Goal: Find specific page/section: Find specific page/section

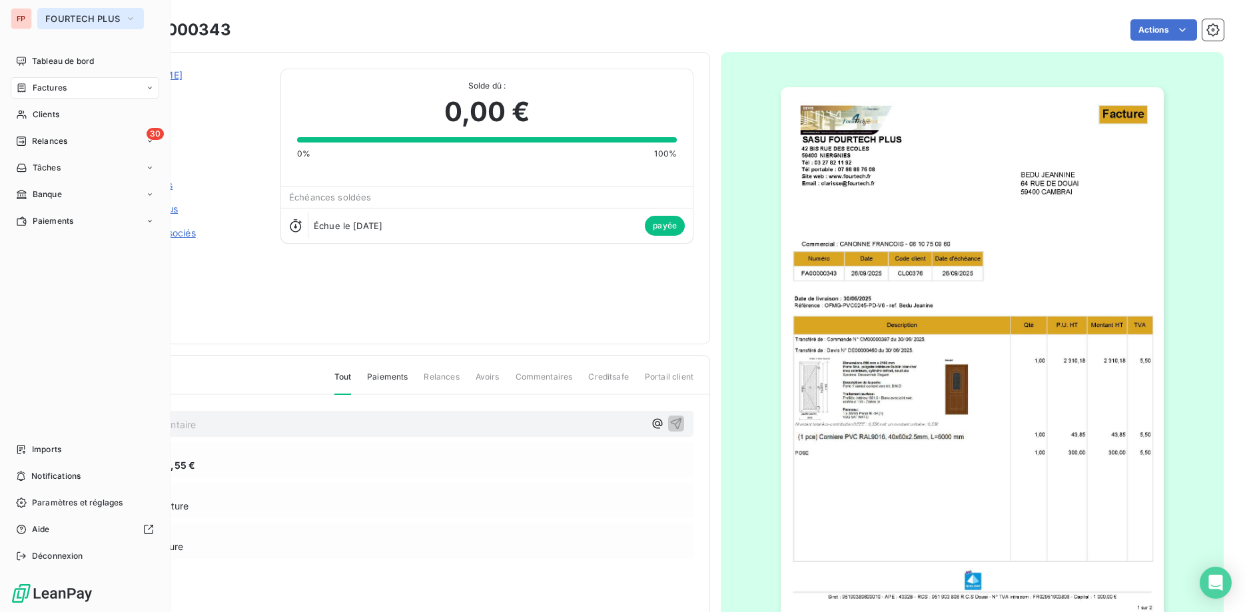
click at [89, 17] on span "FOURTECH PLUS" at bounding box center [82, 18] width 75 height 11
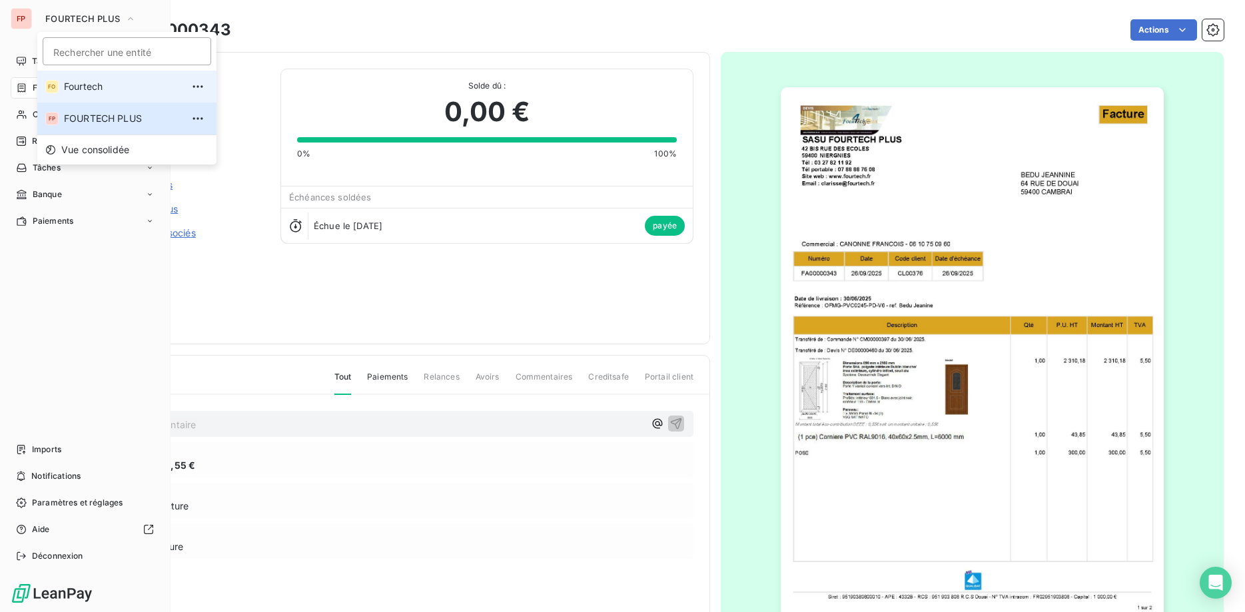
click at [94, 81] on span "Fourtech" at bounding box center [123, 86] width 118 height 13
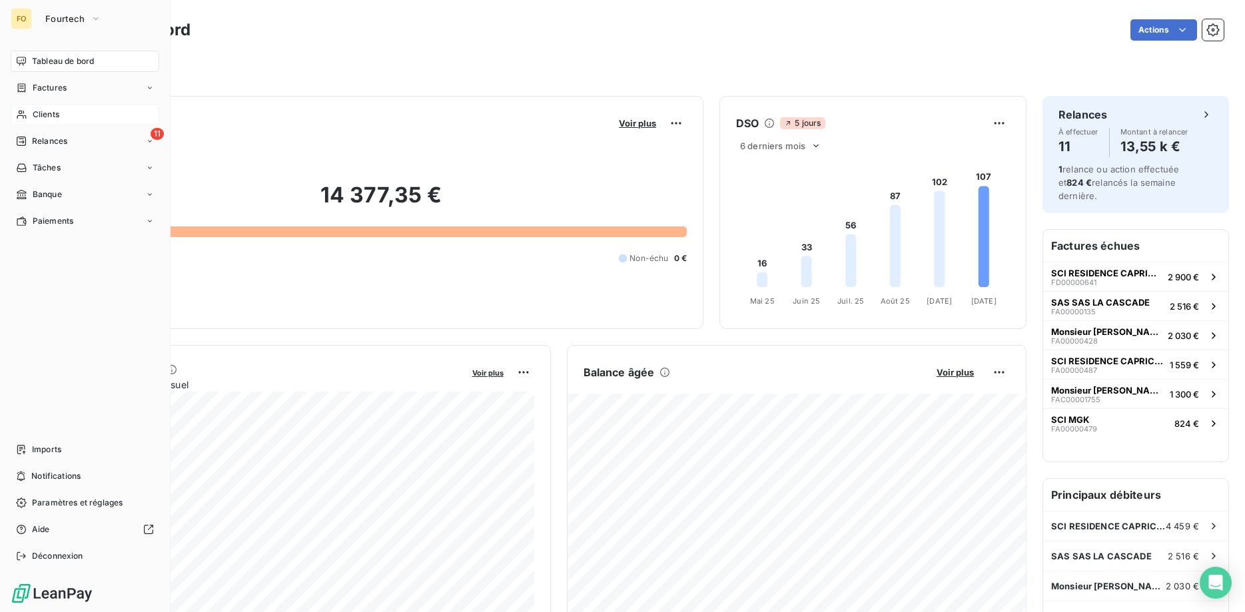
click at [47, 113] on span "Clients" at bounding box center [46, 115] width 27 height 12
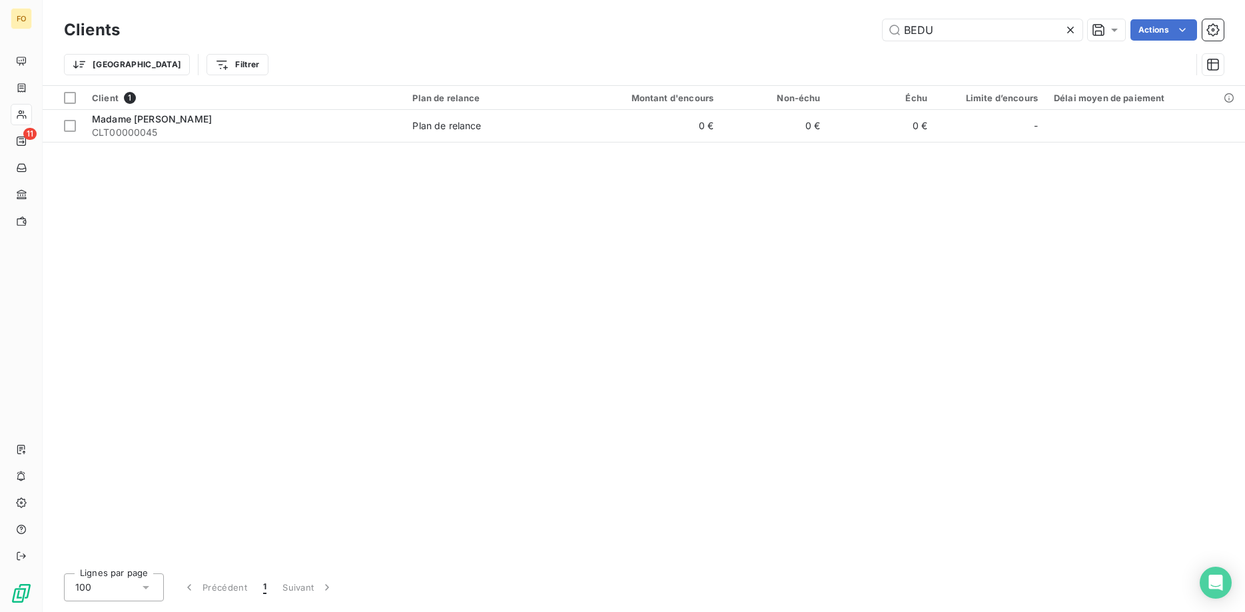
drag, startPoint x: 949, startPoint y: 30, endPoint x: 832, endPoint y: 35, distance: 116.7
click at [883, 30] on input "BEDU" at bounding box center [983, 29] width 200 height 21
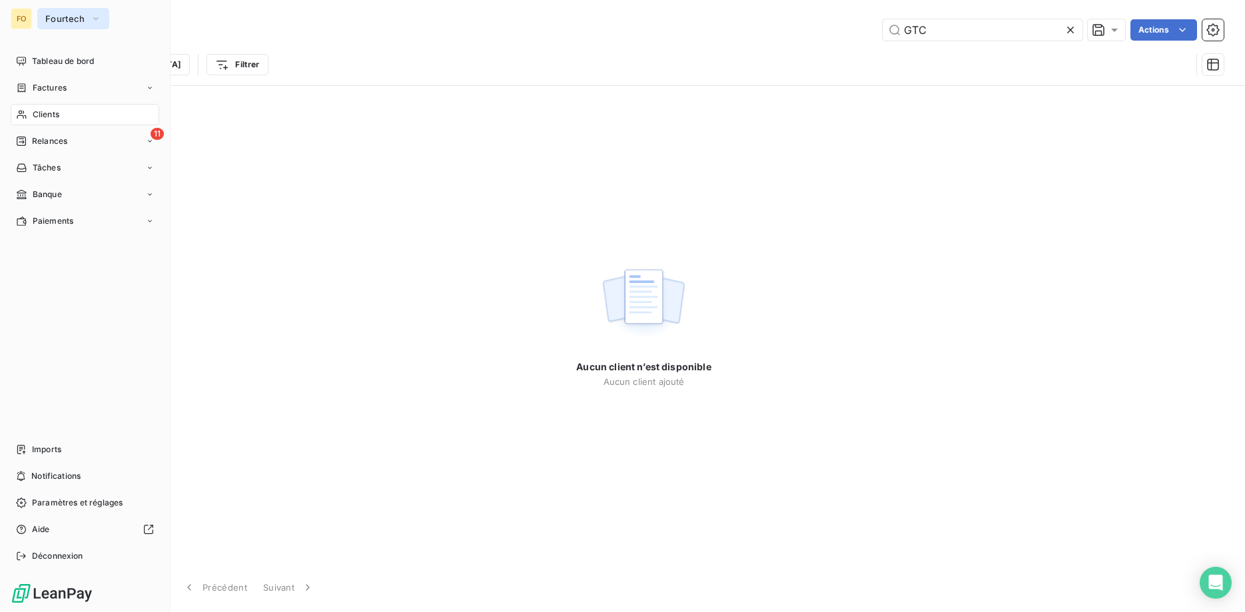
type input "GTC"
click at [87, 15] on button "Fourtech" at bounding box center [73, 18] width 72 height 21
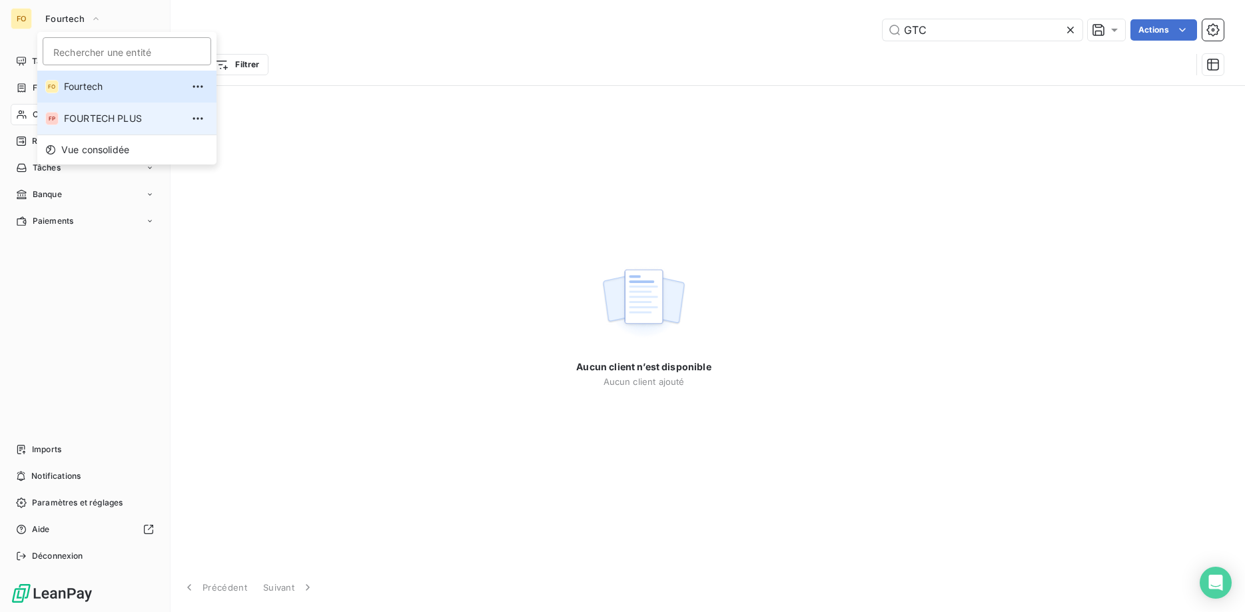
click at [103, 121] on span "FOURTECH PLUS" at bounding box center [123, 118] width 118 height 13
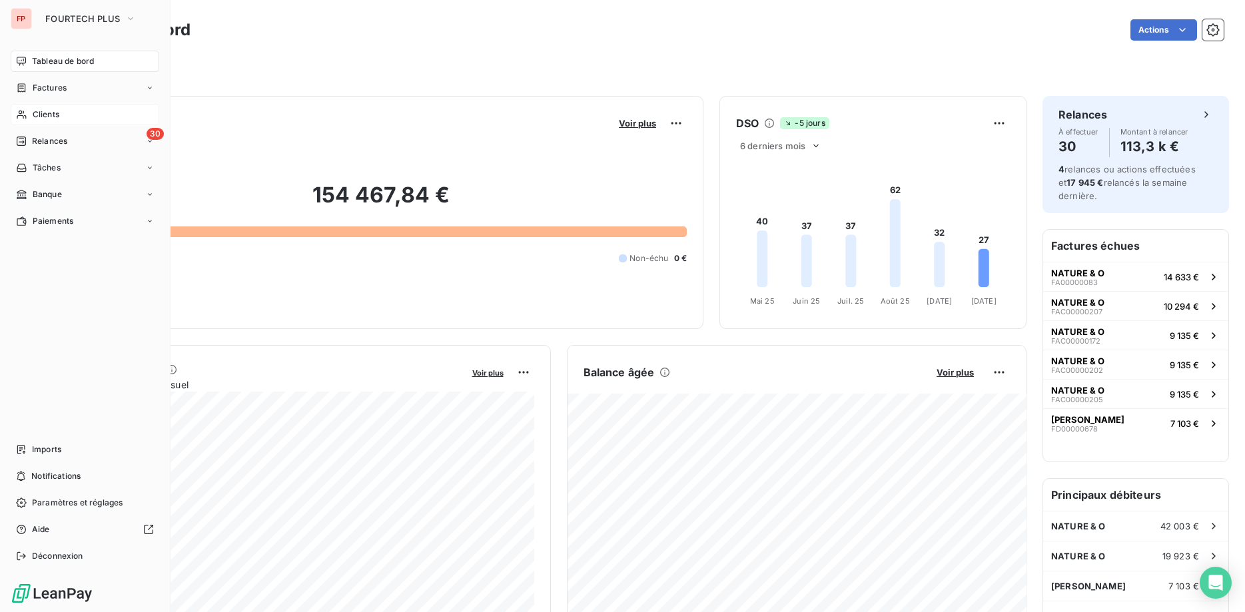
click at [54, 109] on span "Clients" at bounding box center [46, 115] width 27 height 12
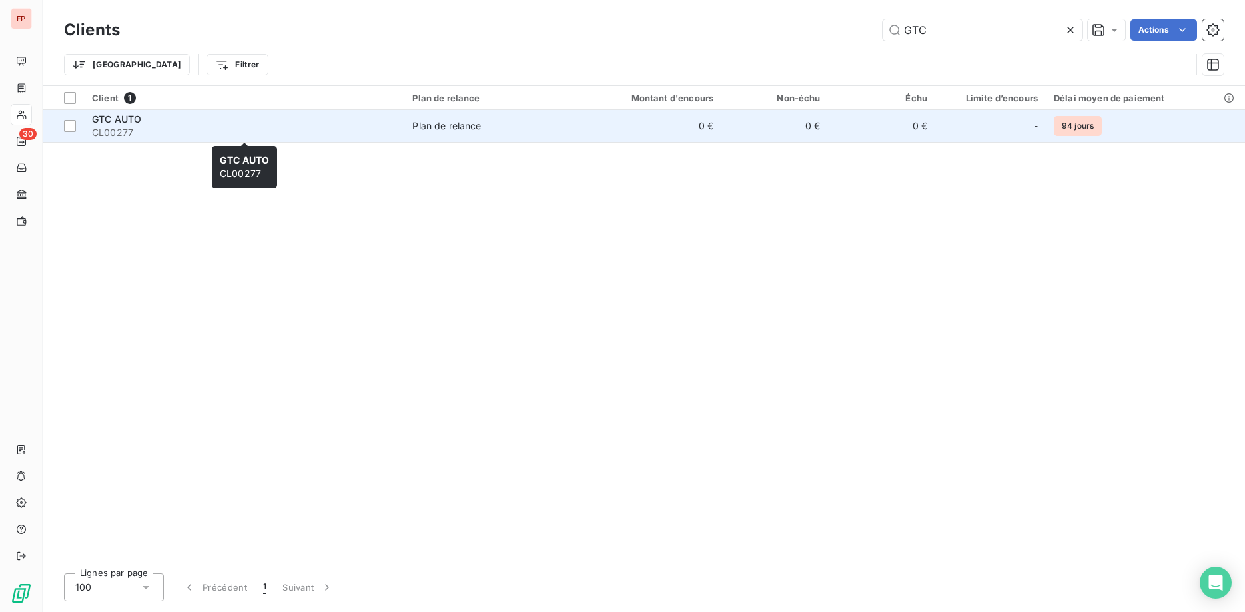
click at [366, 137] on span "CL00277" at bounding box center [244, 132] width 304 height 13
